Goal: Task Accomplishment & Management: Manage account settings

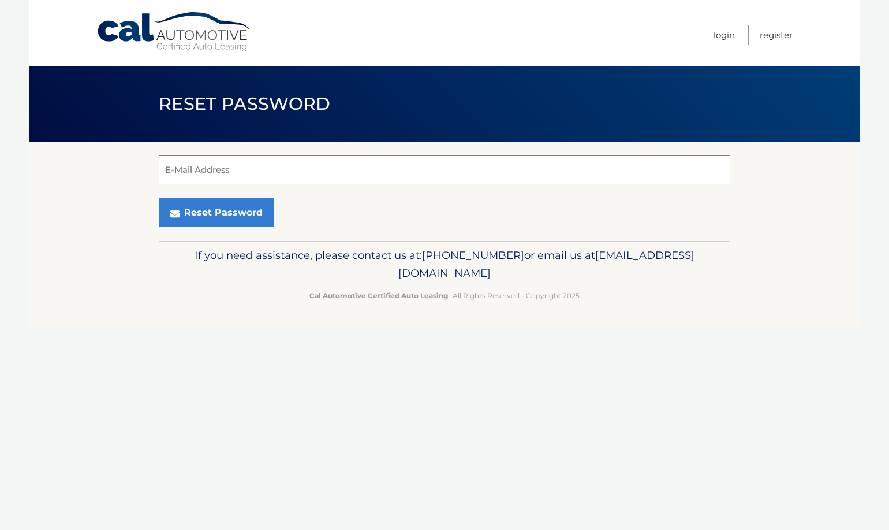
click at [258, 173] on input "E-Mail Address" at bounding box center [445, 169] width 572 height 29
type input "fonseca.nathalia10@gmail.com"
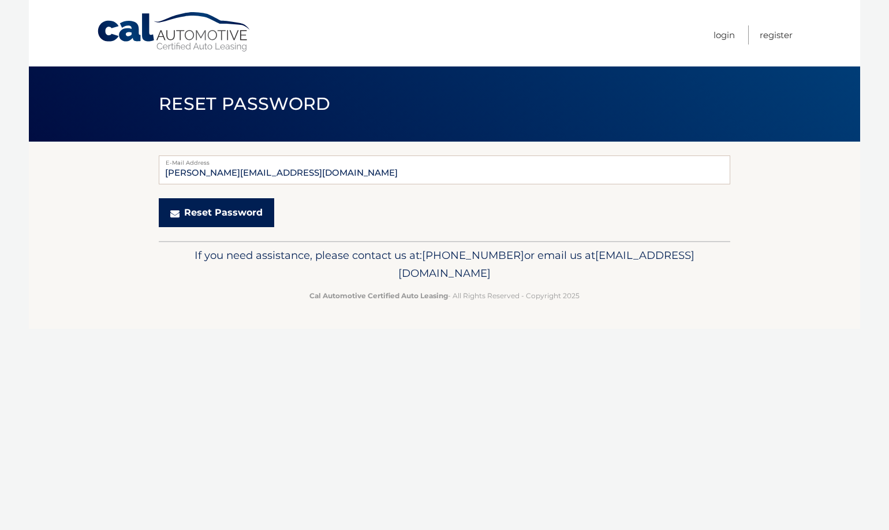
click at [217, 207] on button "Reset Password" at bounding box center [217, 212] width 116 height 29
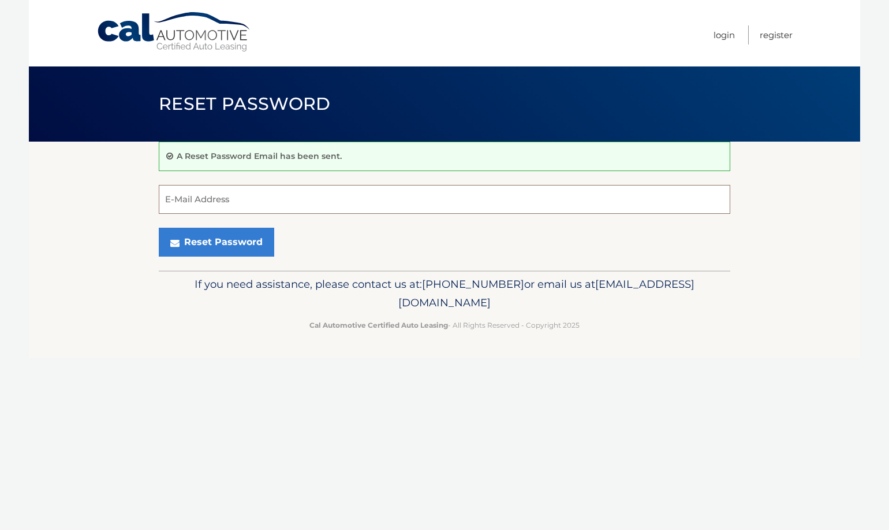
click at [278, 196] on input "E-Mail Address" at bounding box center [445, 199] width 572 height 29
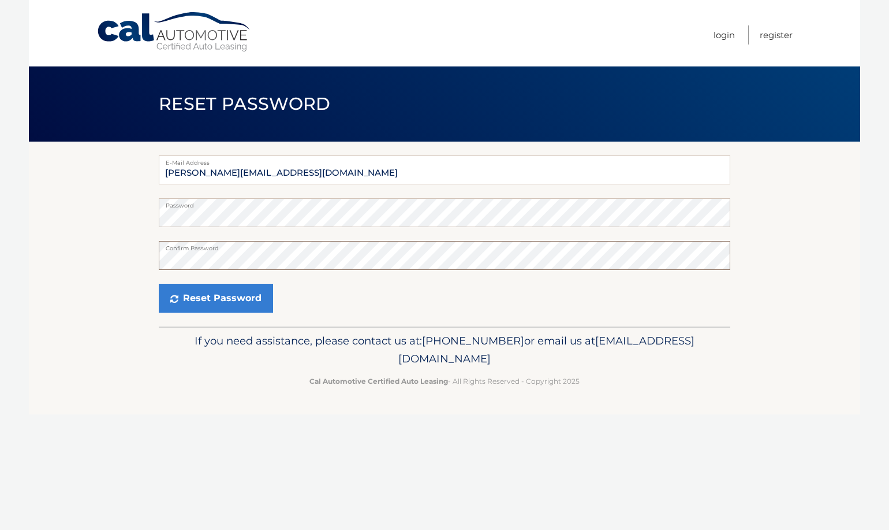
click at [159, 284] on button "Reset Password" at bounding box center [216, 298] width 114 height 29
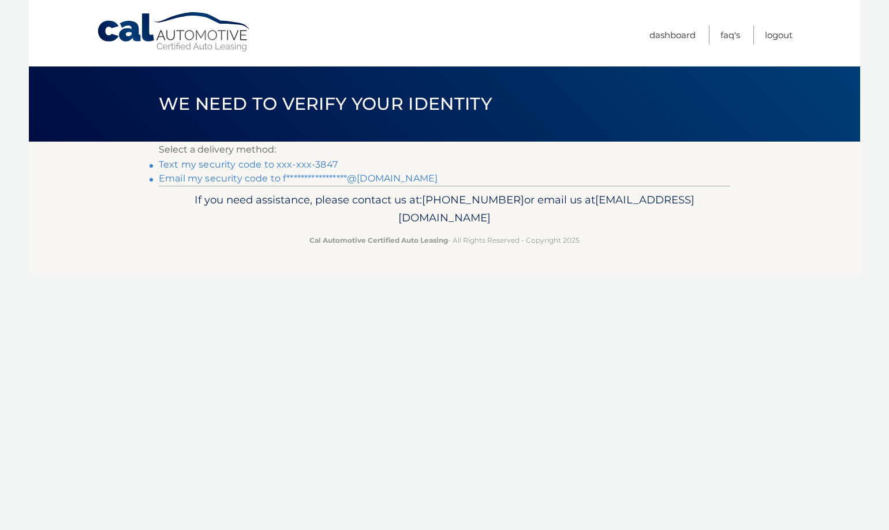
click at [255, 162] on link "Text my security code to xxx-xxx-3847" at bounding box center [248, 164] width 179 height 11
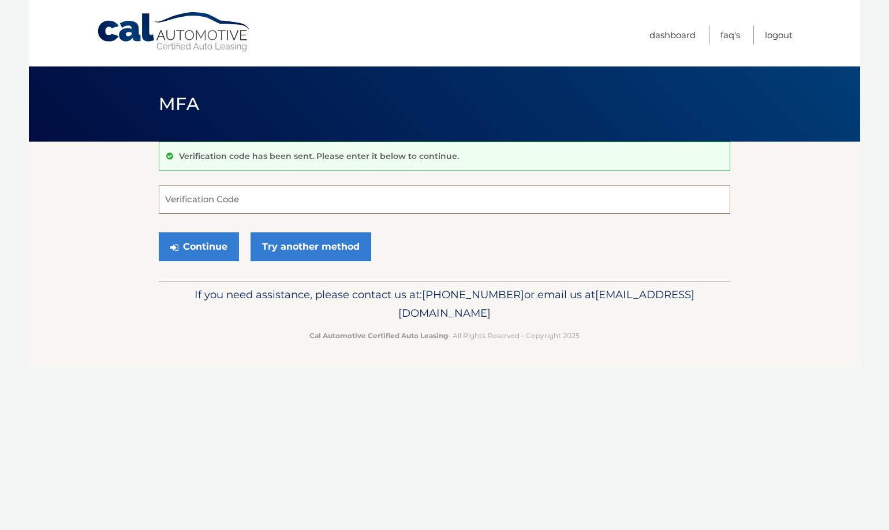
click at [251, 198] on input "Verification Code" at bounding box center [445, 199] width 572 height 29
type input "177299"
click at [190, 247] on button "Continue" at bounding box center [199, 246] width 80 height 29
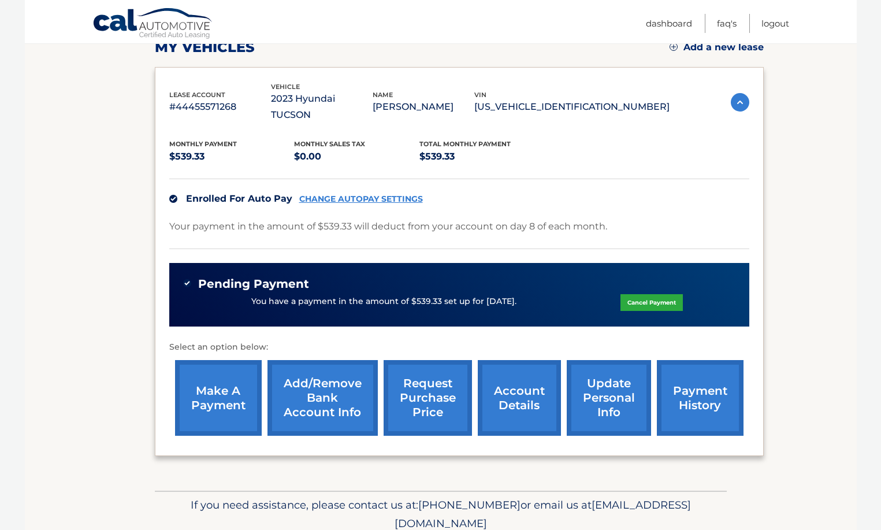
scroll to position [204, 0]
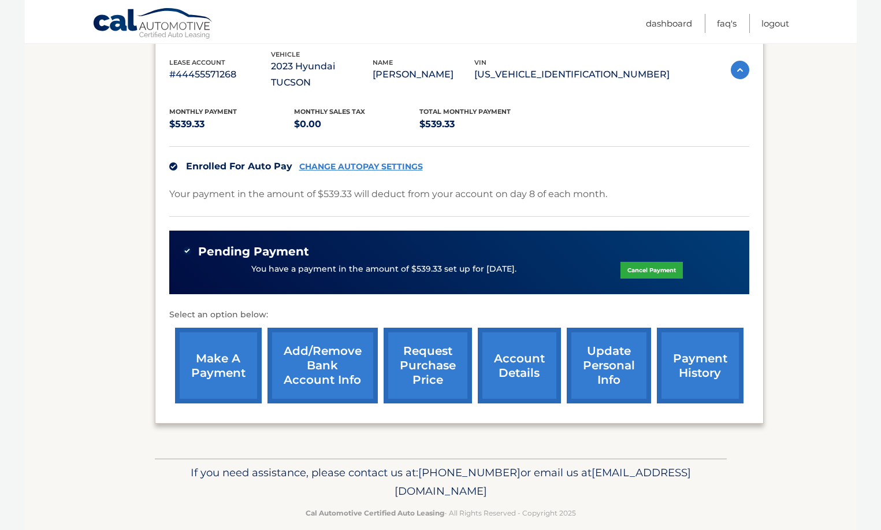
click at [524, 353] on link "account details" at bounding box center [519, 365] width 83 height 76
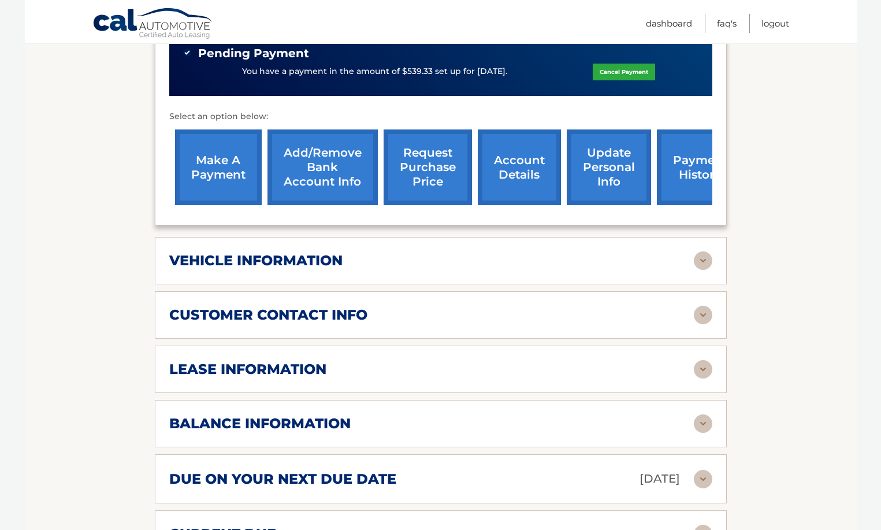
scroll to position [462, 0]
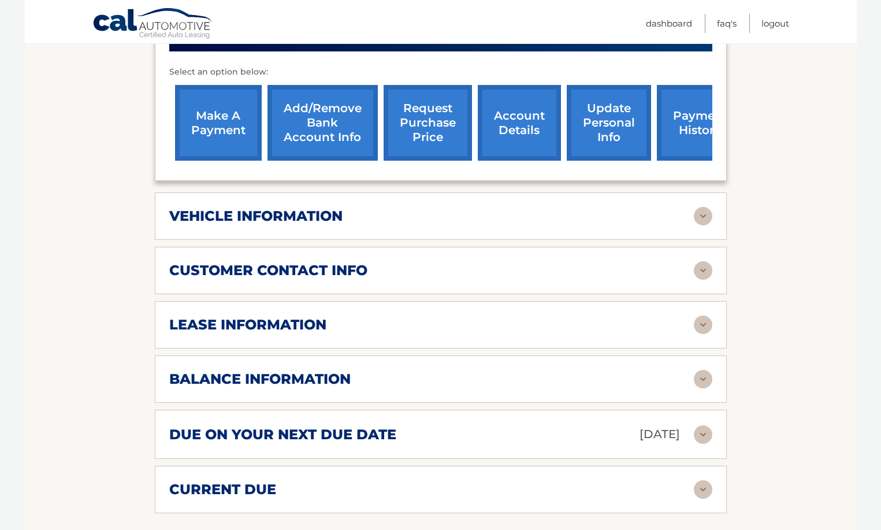
click at [291, 316] on h2 "lease information" at bounding box center [247, 324] width 157 height 17
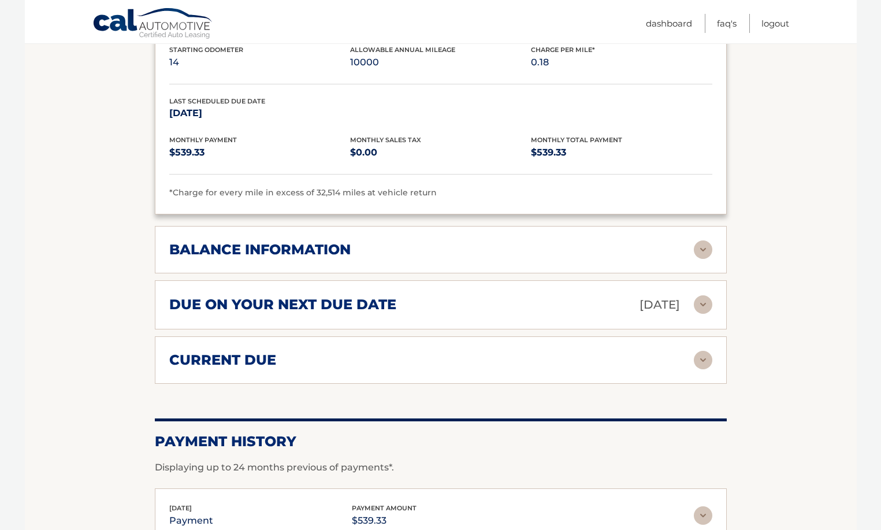
scroll to position [982, 0]
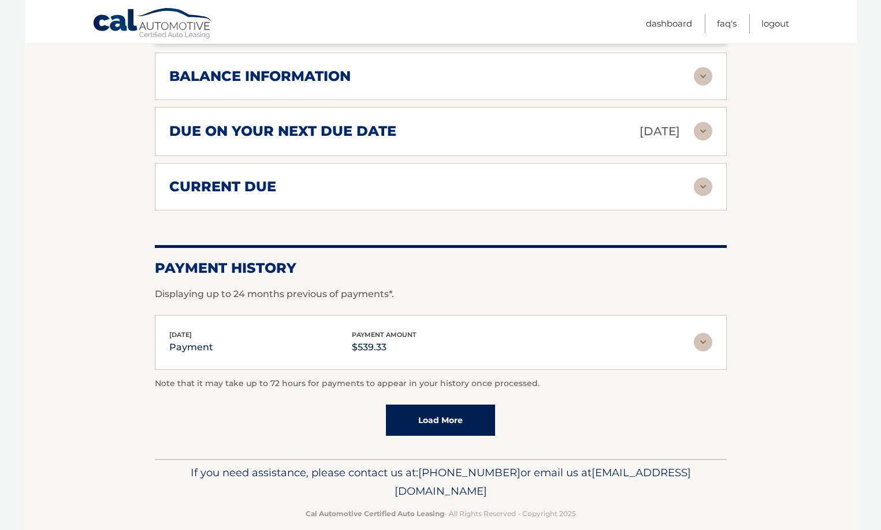
click at [434, 404] on link "Load More" at bounding box center [440, 419] width 109 height 31
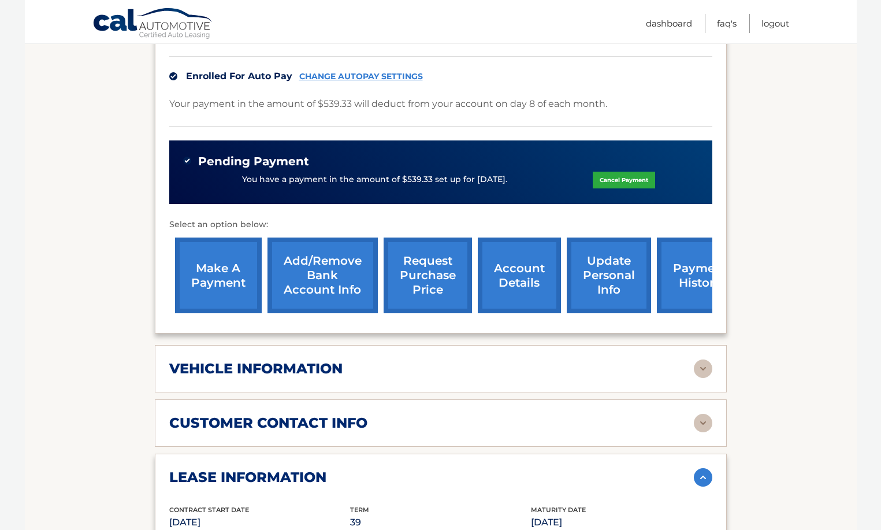
scroll to position [308, 0]
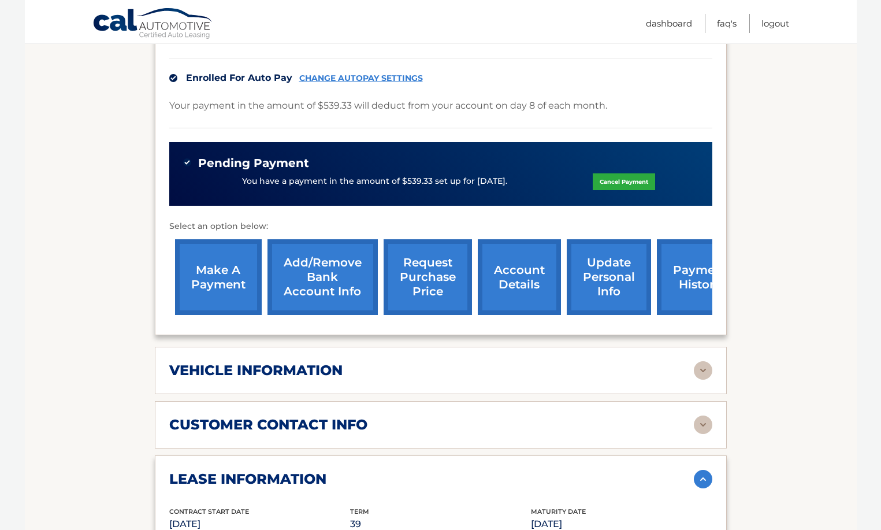
drag, startPoint x: 496, startPoint y: 454, endPoint x: 494, endPoint y: 445, distance: 8.8
click at [496, 470] on div "lease information" at bounding box center [431, 478] width 524 height 17
click at [502, 418] on div "customer contact info full name NATHALIA FONSECA street address 19 AITKEN AVE c…" at bounding box center [441, 424] width 572 height 47
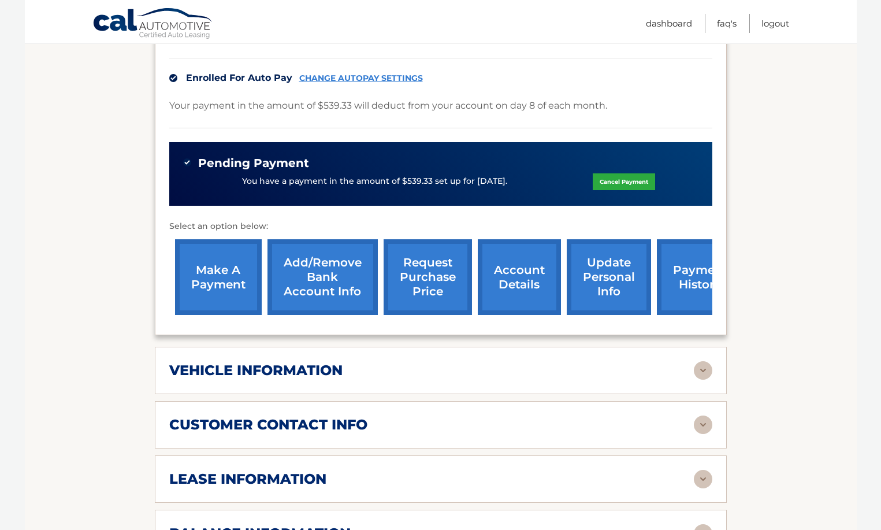
click at [503, 416] on div "customer contact info" at bounding box center [431, 424] width 524 height 17
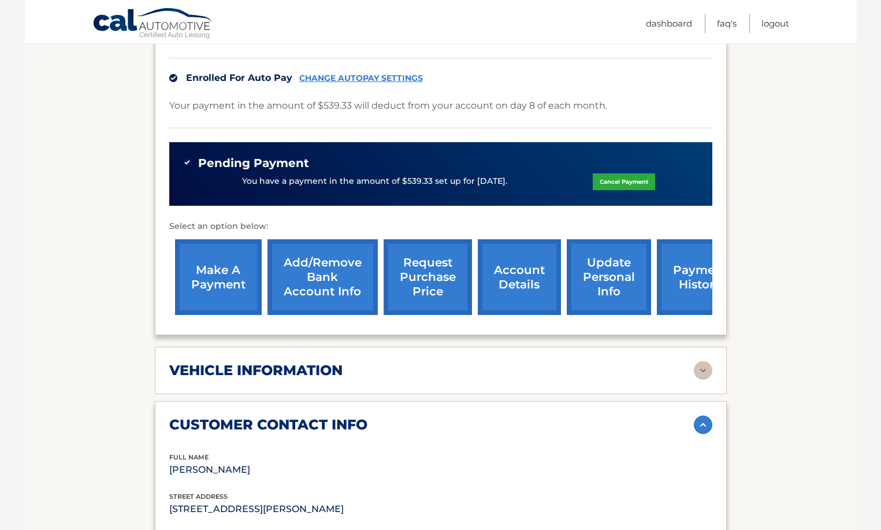
click at [514, 416] on div "customer contact info" at bounding box center [431, 424] width 524 height 17
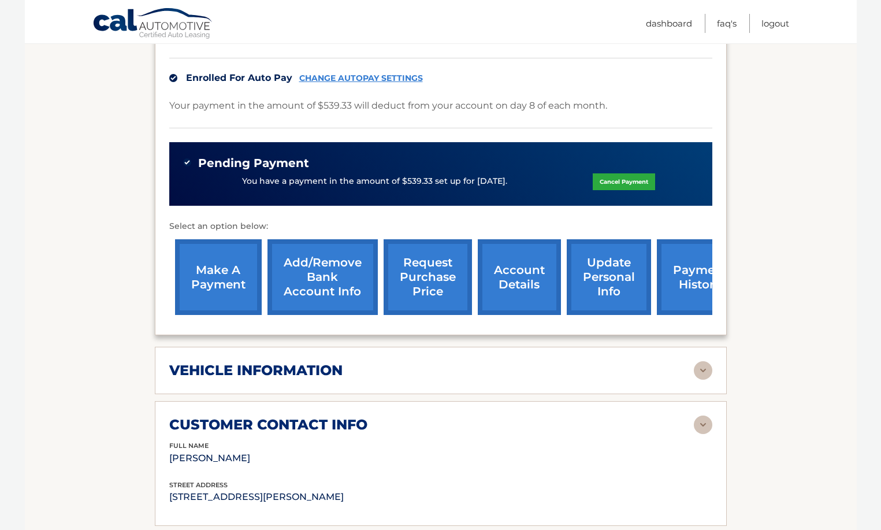
click at [485, 362] on div "vehicle information" at bounding box center [431, 370] width 524 height 17
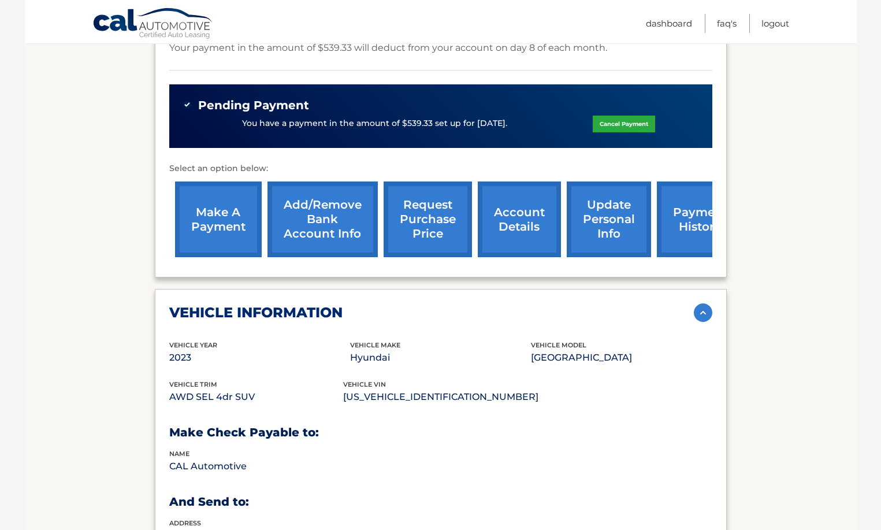
click at [515, 304] on div "vehicle information" at bounding box center [431, 312] width 524 height 17
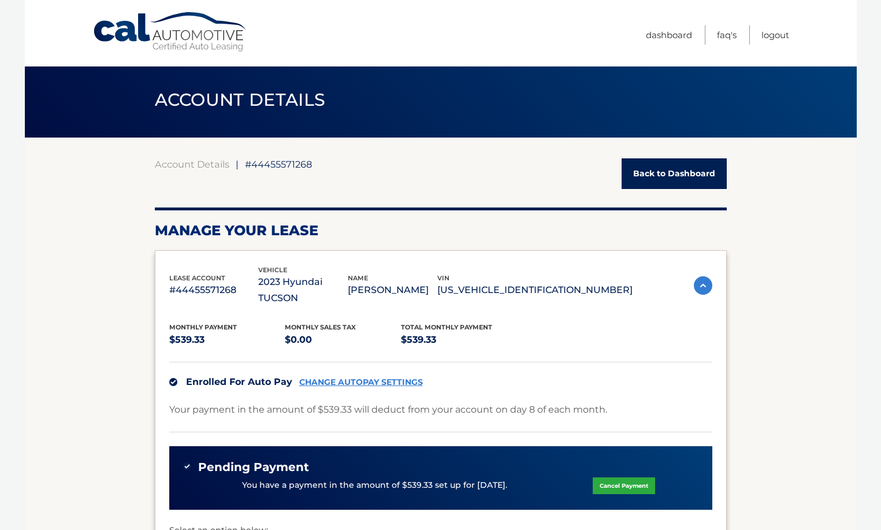
scroll to position [0, 0]
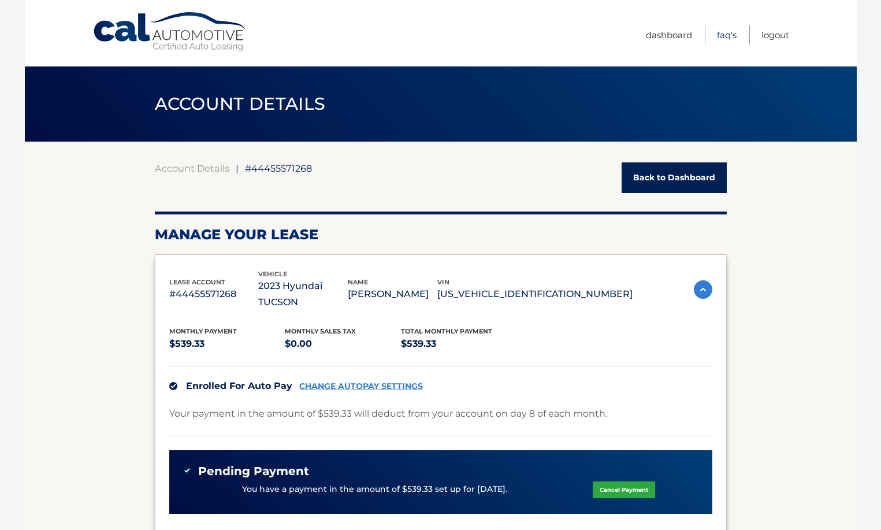
click at [727, 42] on link "FAQ's" at bounding box center [727, 34] width 20 height 19
click at [683, 176] on link "Back to Dashboard" at bounding box center [673, 177] width 105 height 31
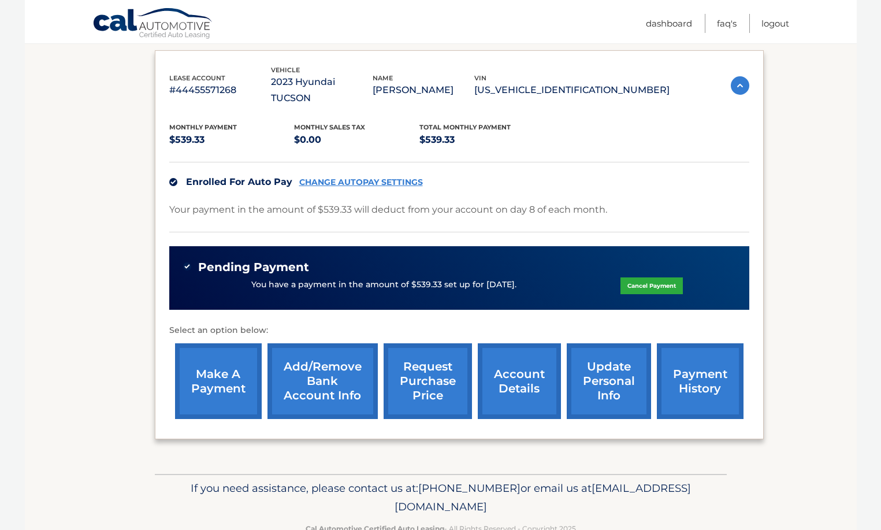
scroll to position [204, 0]
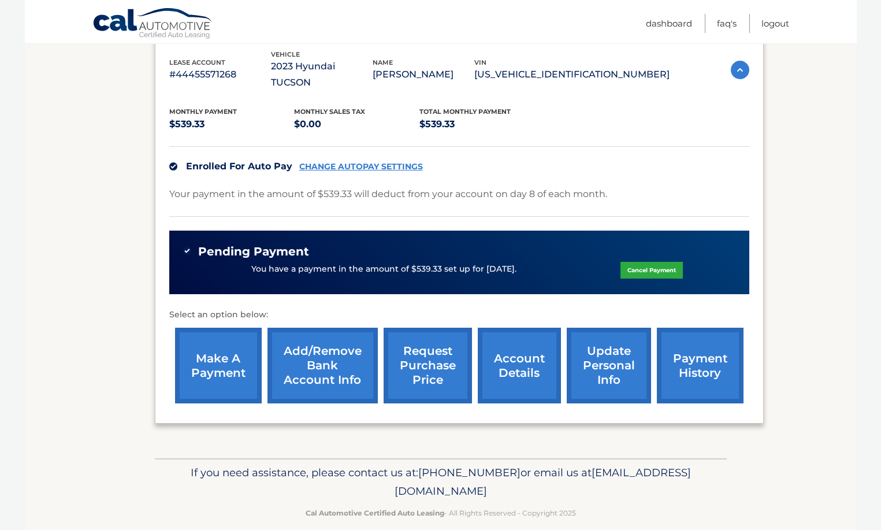
click at [435, 344] on link "request purchase price" at bounding box center [427, 365] width 88 height 76
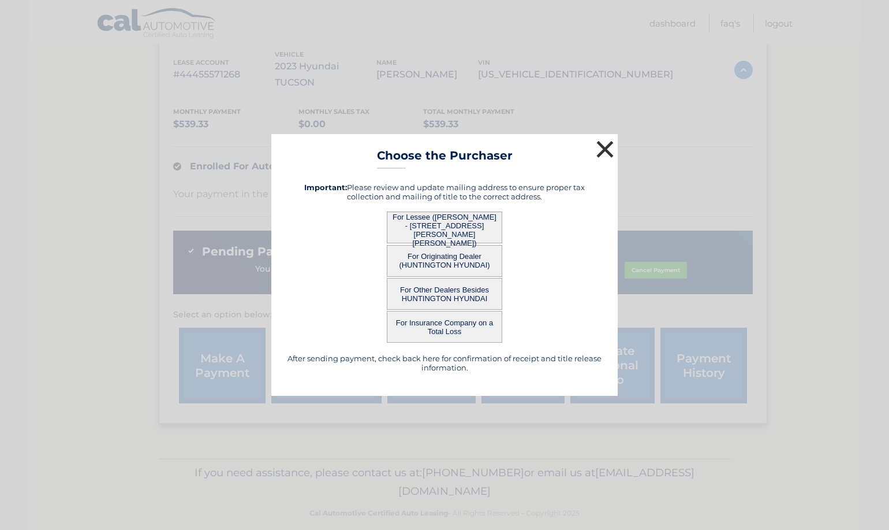
click at [606, 148] on button "×" at bounding box center [605, 148] width 23 height 23
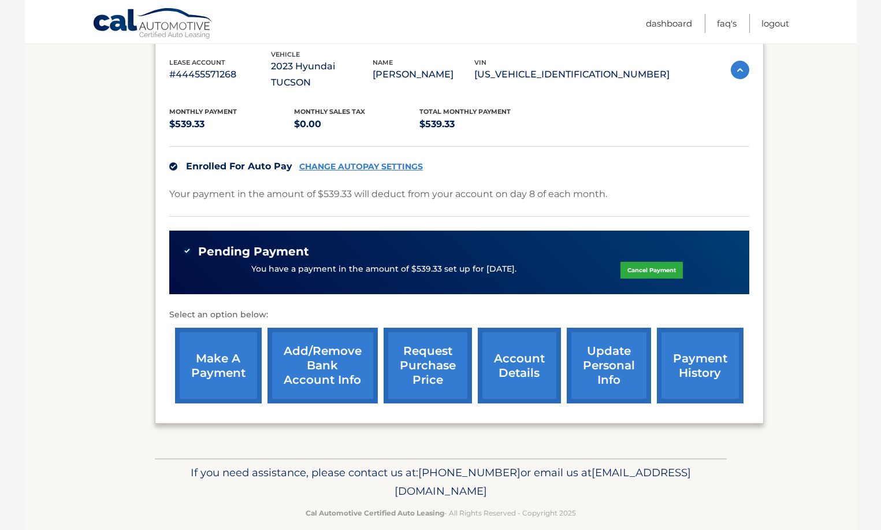
click at [428, 340] on link "request purchase price" at bounding box center [427, 365] width 88 height 76
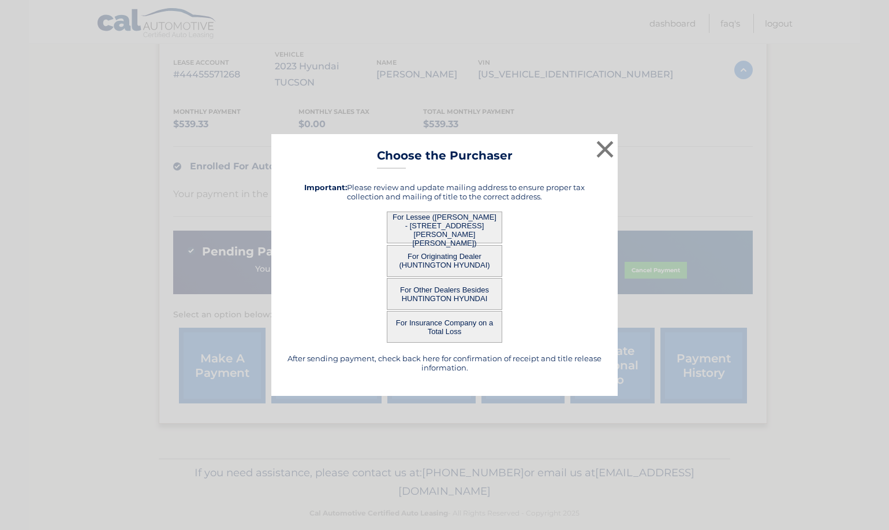
click at [479, 221] on button "For Lessee ([PERSON_NAME] - [STREET_ADDRESS][PERSON_NAME][PERSON_NAME])" at bounding box center [445, 227] width 116 height 32
click at [421, 224] on button "For Lessee ([PERSON_NAME] - [STREET_ADDRESS][PERSON_NAME][PERSON_NAME])" at bounding box center [445, 227] width 116 height 32
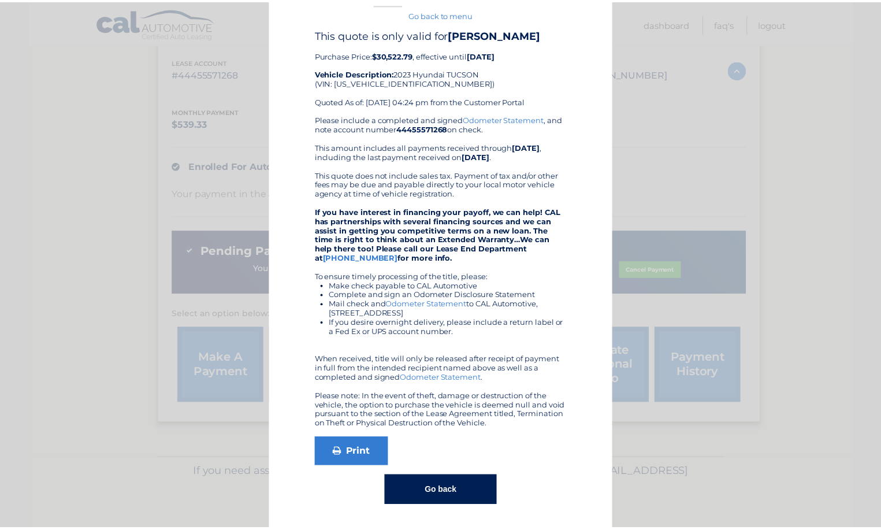
scroll to position [0, 0]
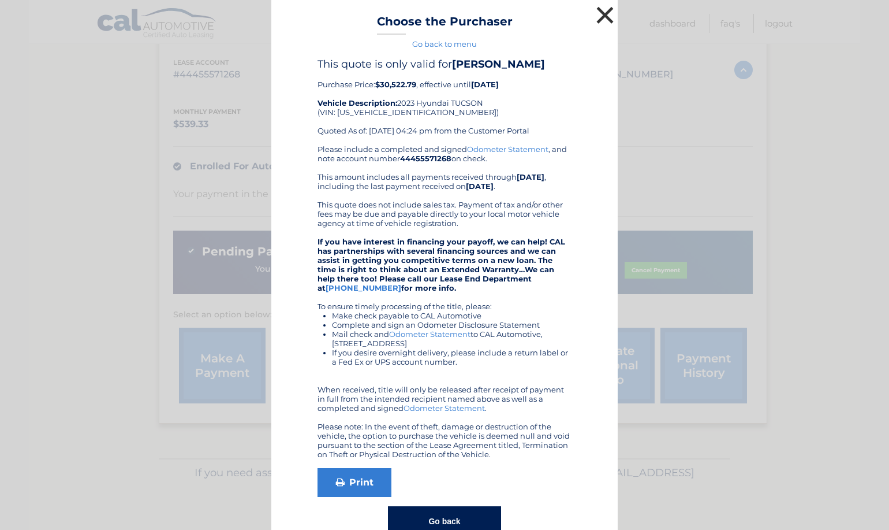
click at [601, 16] on button "×" at bounding box center [605, 14] width 23 height 23
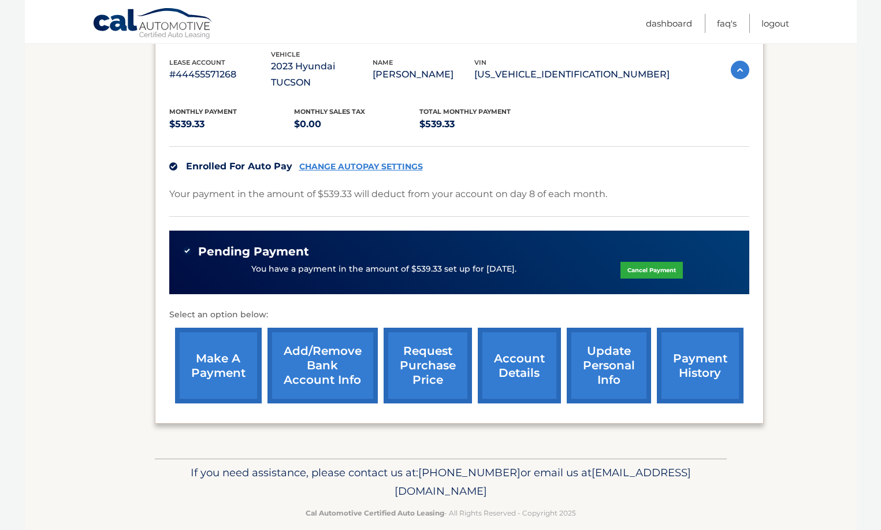
click at [520, 356] on link "account details" at bounding box center [519, 365] width 83 height 76
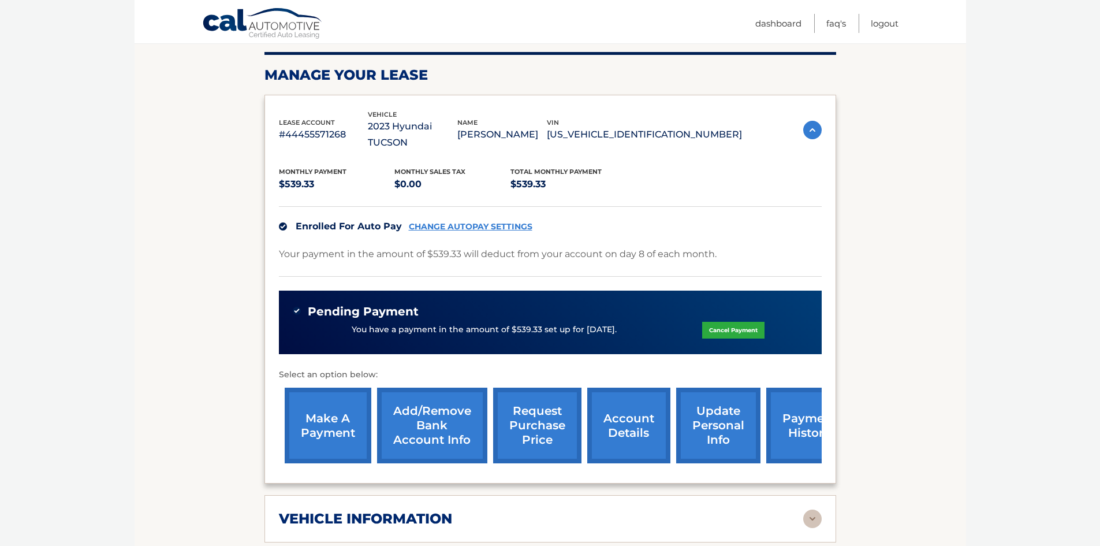
scroll to position [116, 0]
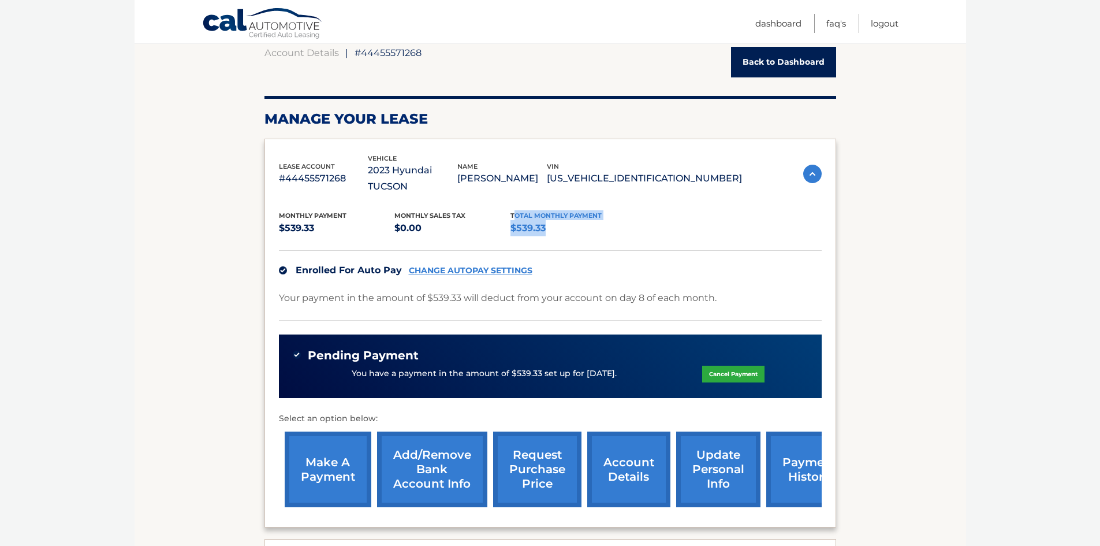
drag, startPoint x: 547, startPoint y: 213, endPoint x: 513, endPoint y: 198, distance: 36.7
click at [513, 210] on div "Total Monthly Payment $539.33" at bounding box center [569, 223] width 116 height 26
drag, startPoint x: 511, startPoint y: 196, endPoint x: 550, endPoint y: 213, distance: 43.5
click at [550, 213] on div "Total Monthly Payment $539.33" at bounding box center [569, 223] width 116 height 26
click at [557, 220] on p "$539.33" at bounding box center [569, 228] width 116 height 16
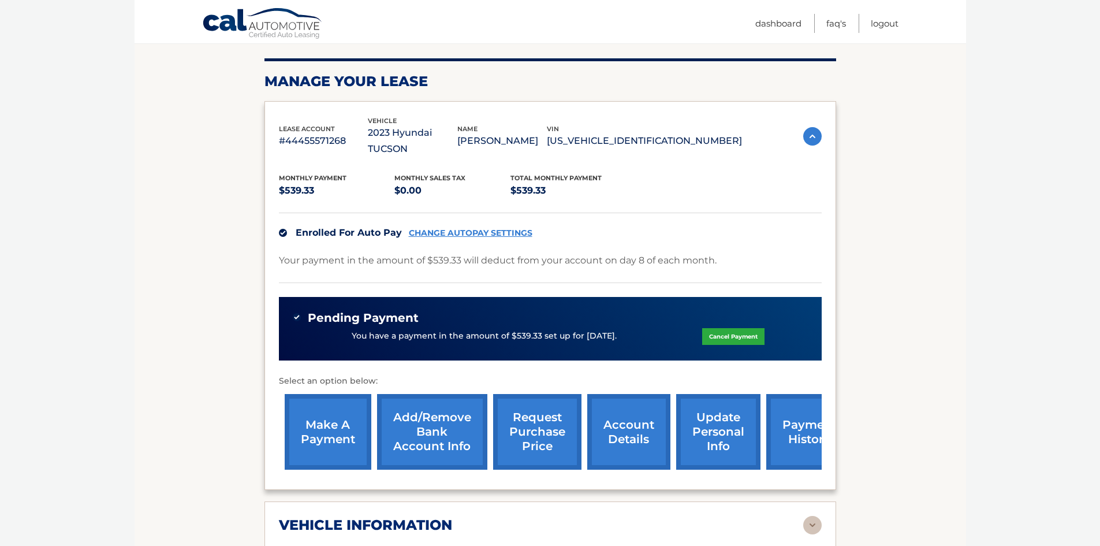
scroll to position [173, 0]
